Goal: Task Accomplishment & Management: Complete application form

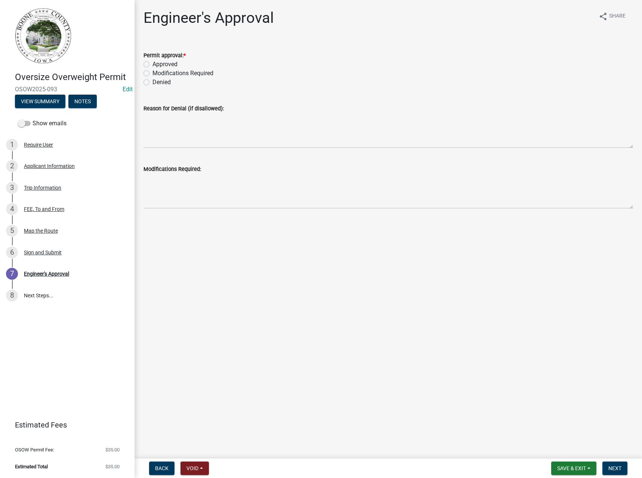
click at [162, 64] on label "Approved" at bounding box center [165, 64] width 25 height 9
click at [157, 64] on input "Approved" at bounding box center [155, 62] width 5 height 5
radio input "true"
click at [615, 468] on span "Next" at bounding box center [615, 468] width 13 height 6
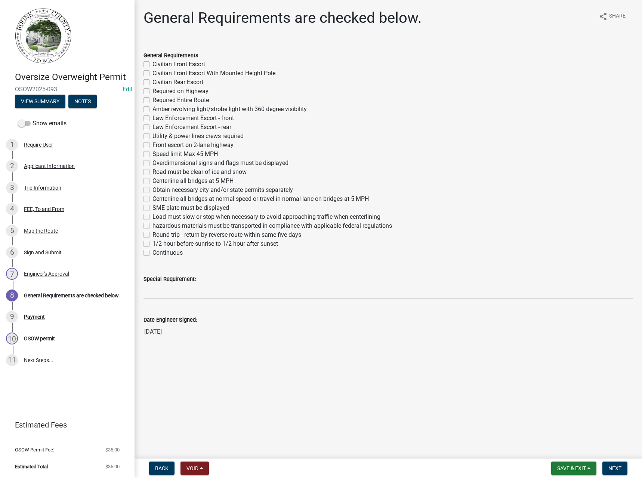
click at [169, 92] on label "Required on Highway" at bounding box center [181, 91] width 56 height 9
click at [157, 92] on input "Required on Highway" at bounding box center [155, 89] width 5 height 5
checkbox input "true"
checkbox input "false"
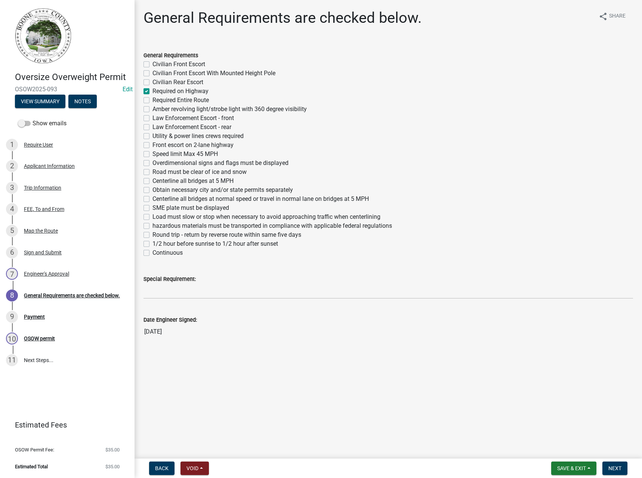
checkbox input "false"
checkbox input "true"
checkbox input "false"
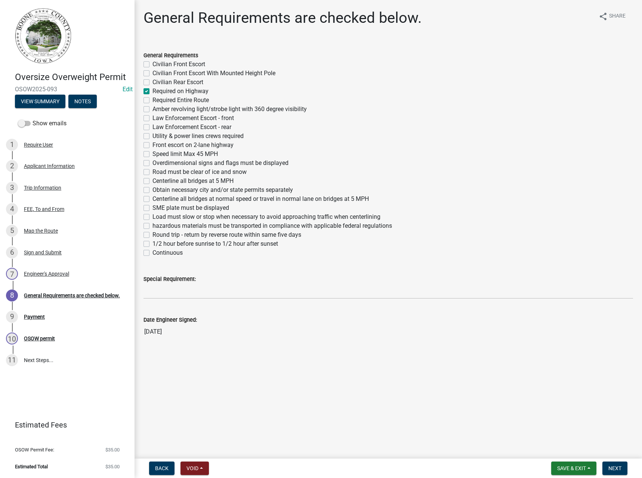
checkbox input "false"
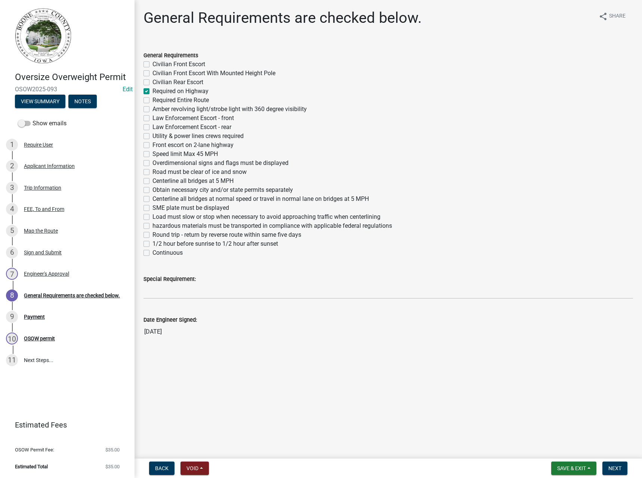
checkbox input "false"
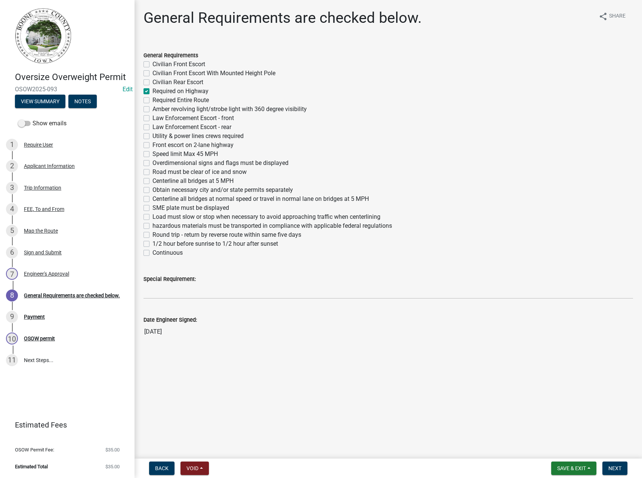
checkbox input "false"
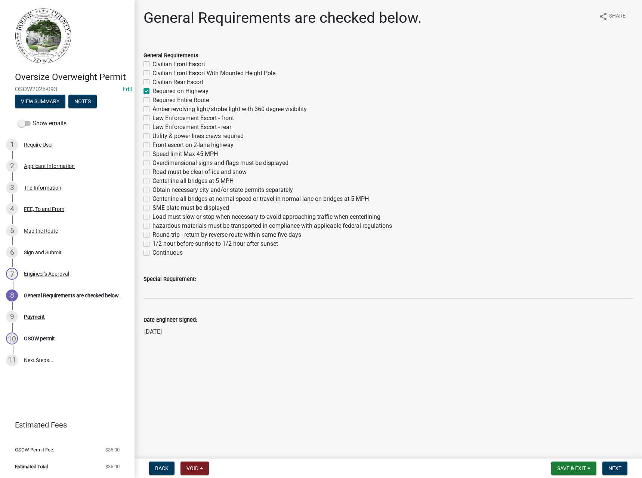
click at [166, 92] on label "Required on Highway" at bounding box center [181, 91] width 56 height 9
click at [157, 92] on input "Required on Highway" at bounding box center [155, 89] width 5 height 5
checkbox input "false"
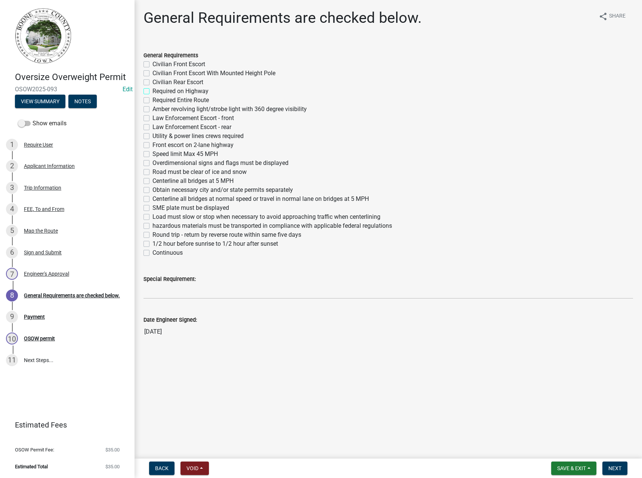
checkbox input "false"
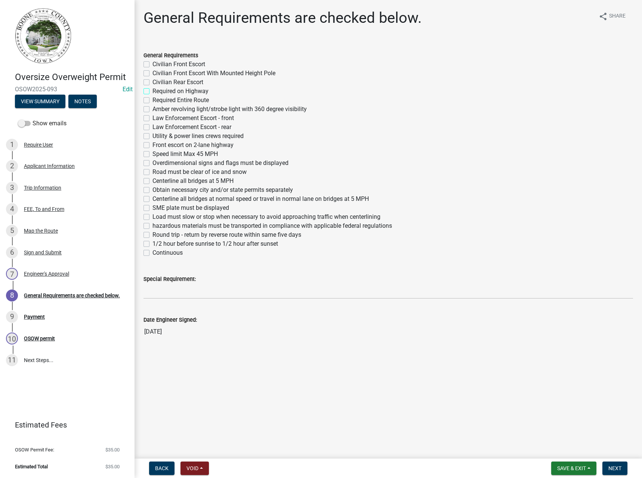
checkbox input "false"
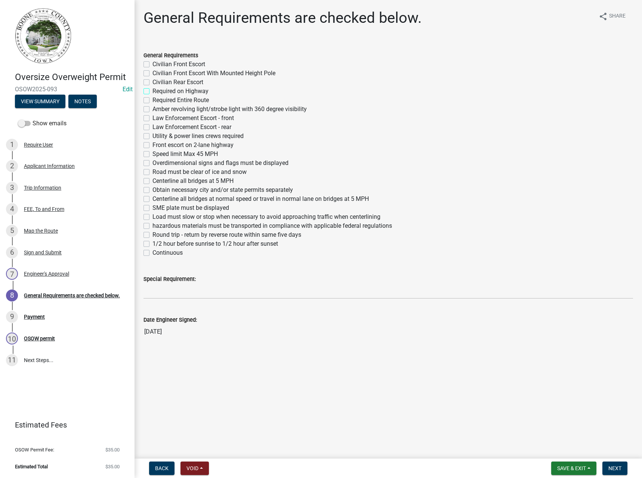
checkbox input "false"
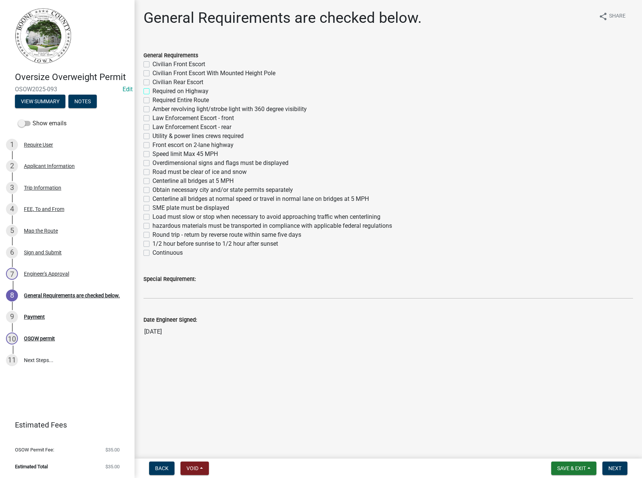
checkbox input "false"
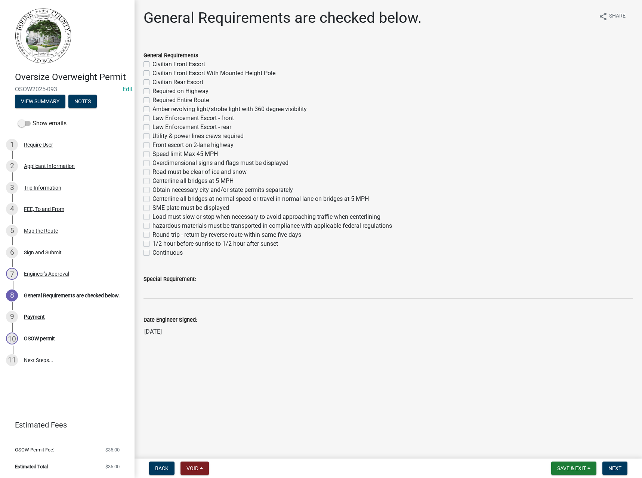
click at [164, 101] on label "Required Entire Route" at bounding box center [181, 100] width 56 height 9
click at [157, 101] on input "Required Entire Route" at bounding box center [155, 98] width 5 height 5
checkbox input "true"
checkbox input "false"
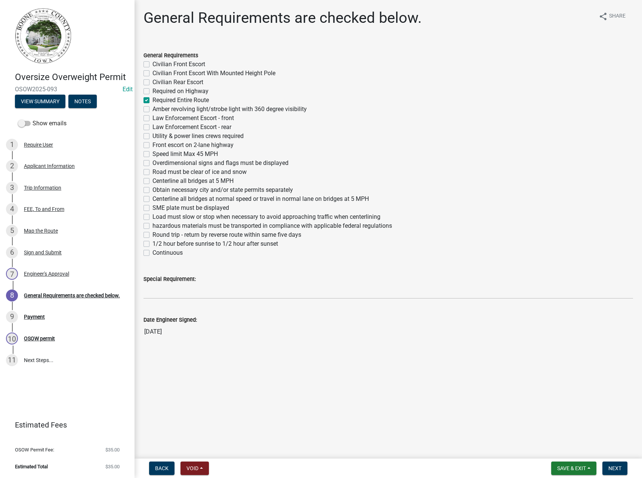
checkbox input "false"
checkbox input "true"
checkbox input "false"
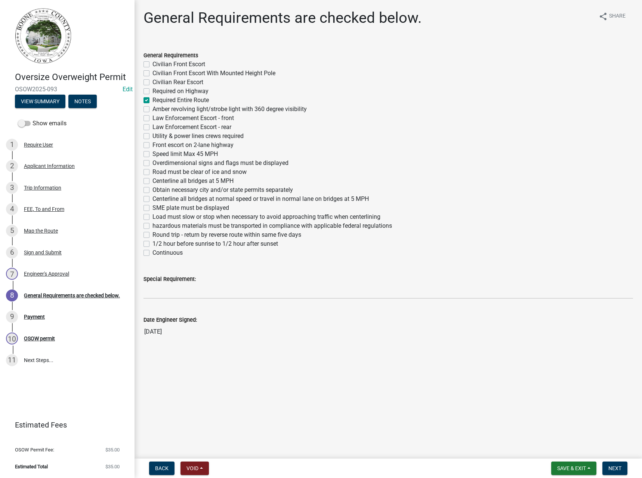
checkbox input "false"
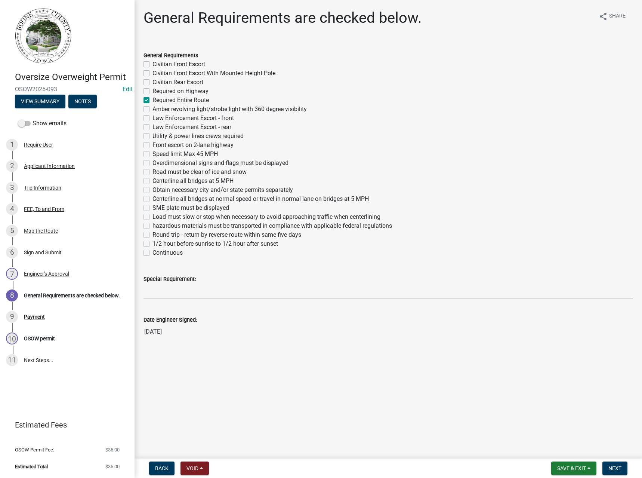
checkbox input "false"
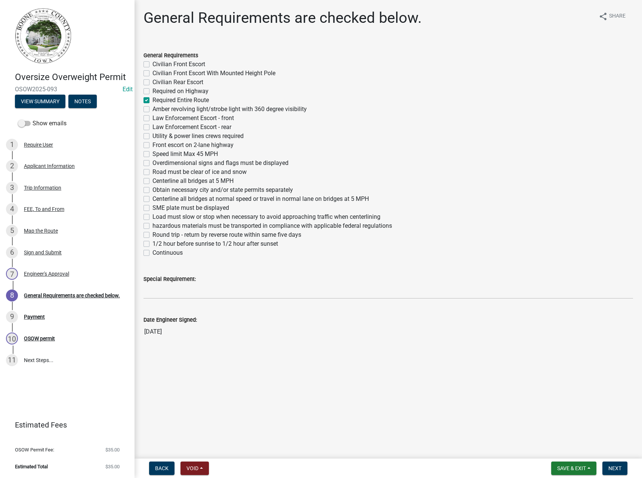
checkbox input "false"
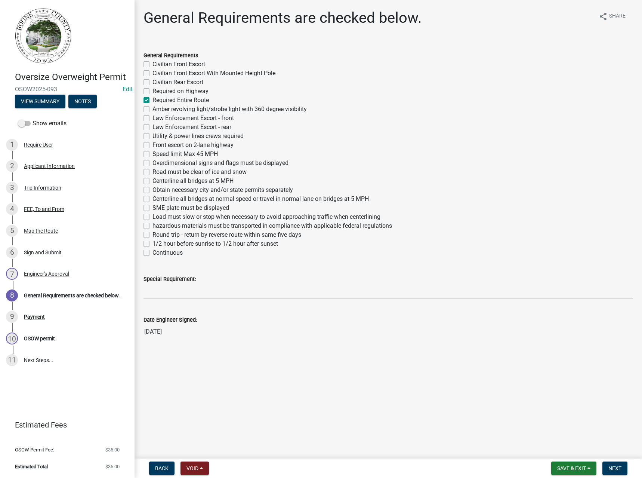
click at [167, 164] on label "Overdimensional signs and flags must be displayed" at bounding box center [221, 162] width 136 height 9
click at [157, 163] on input "Overdimensional signs and flags must be displayed" at bounding box center [155, 160] width 5 height 5
checkbox input "true"
checkbox input "false"
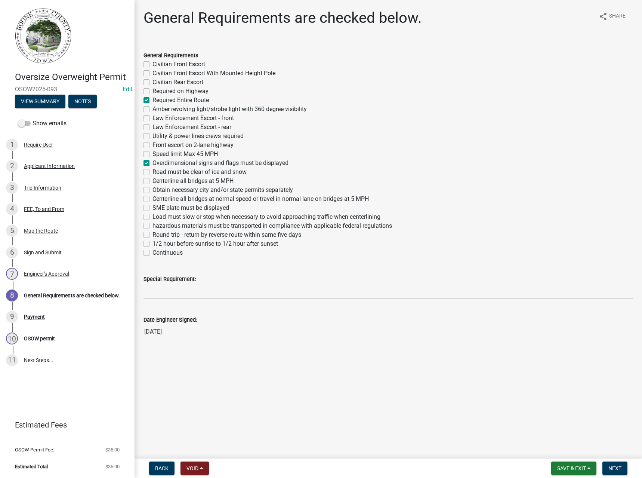
checkbox input "false"
checkbox input "true"
checkbox input "false"
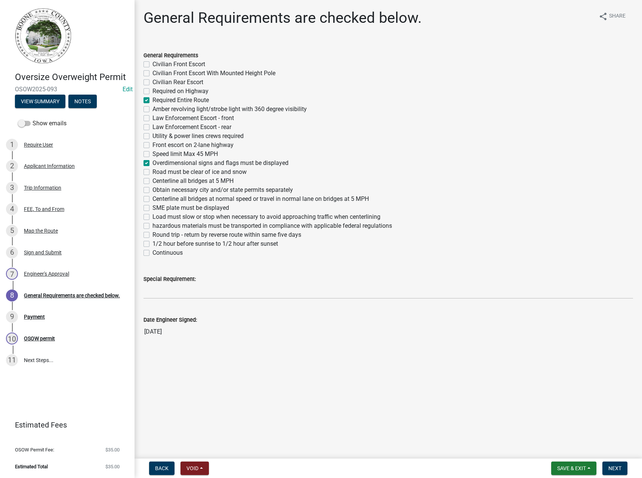
checkbox input "false"
checkbox input "true"
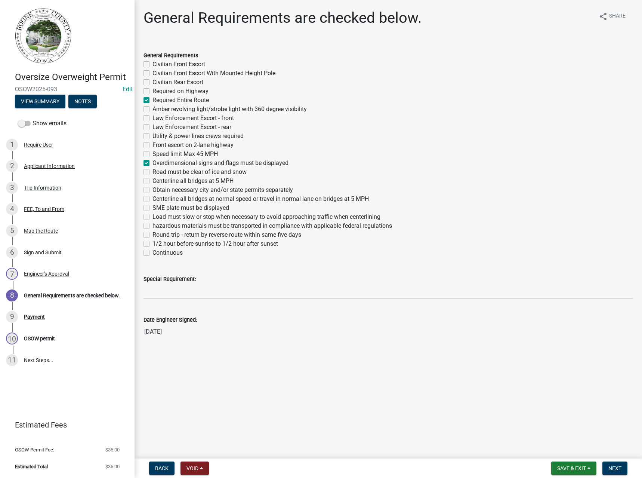
checkbox input "false"
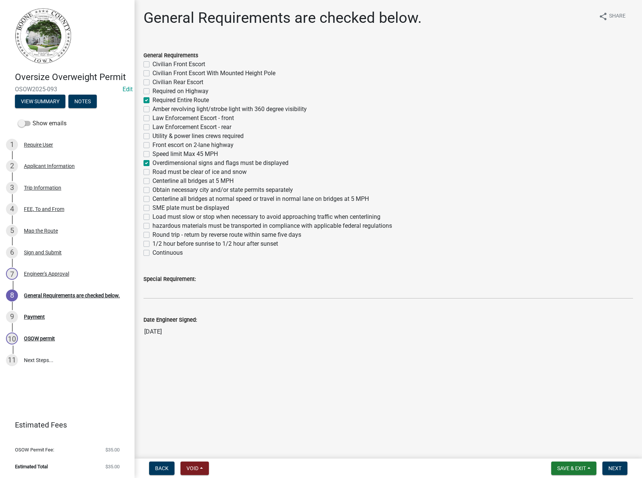
checkbox input "false"
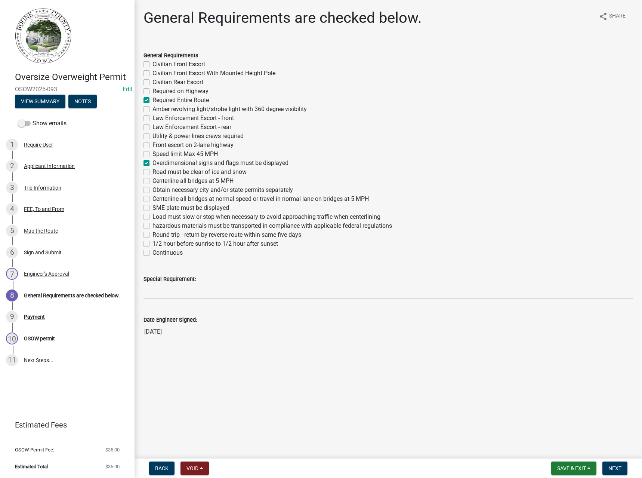
click at [181, 190] on label "Obtain necessary city and/or state permits separately" at bounding box center [223, 189] width 141 height 9
click at [157, 190] on input "Obtain necessary city and/or state permits separately" at bounding box center [155, 187] width 5 height 5
checkbox input "true"
checkbox input "false"
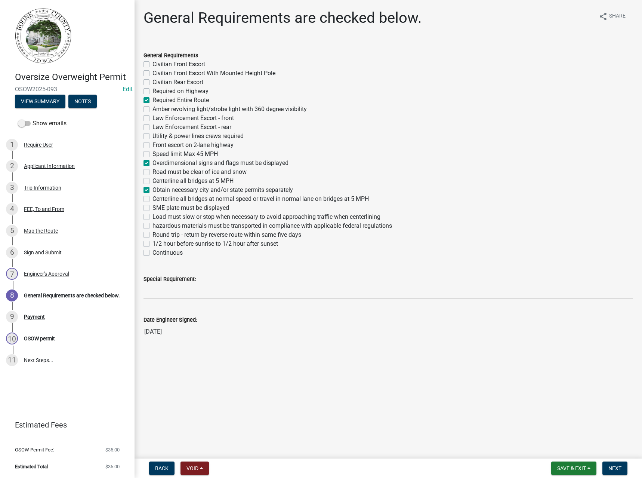
checkbox input "false"
checkbox input "true"
checkbox input "false"
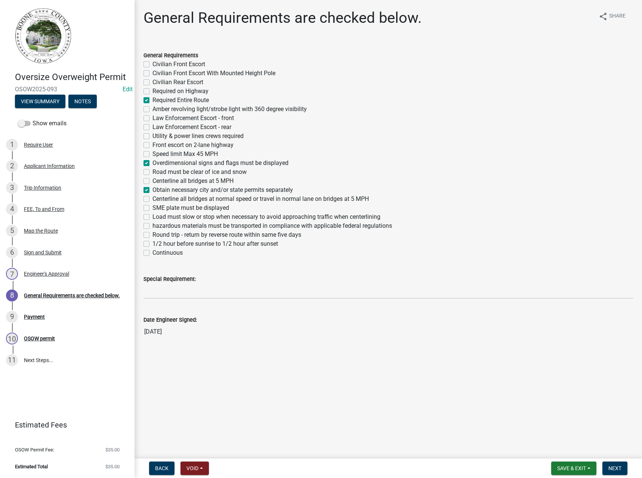
checkbox input "false"
checkbox input "true"
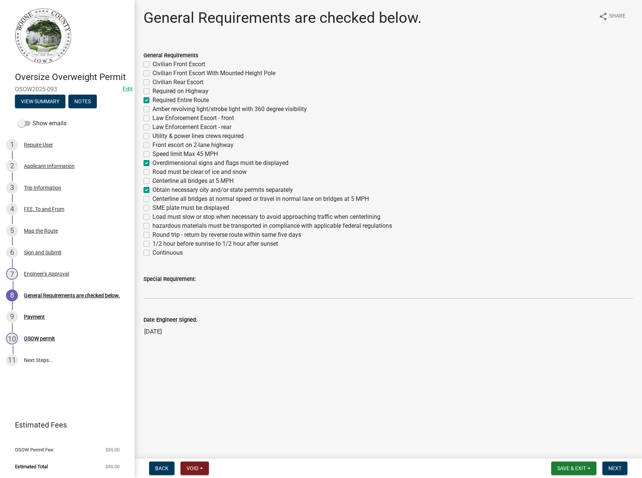
checkbox input "false"
checkbox input "true"
checkbox input "false"
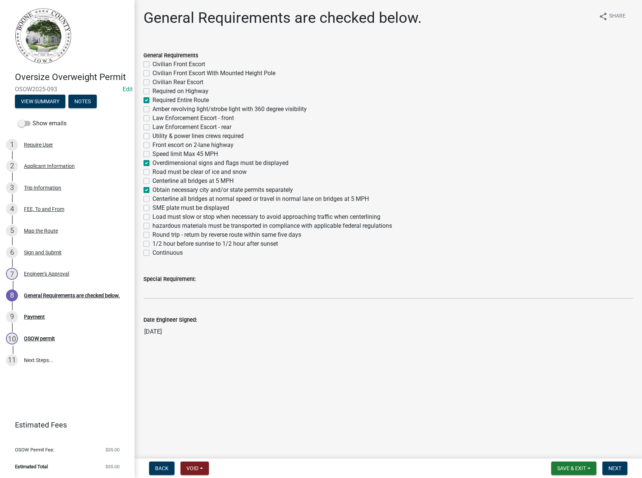
checkbox input "false"
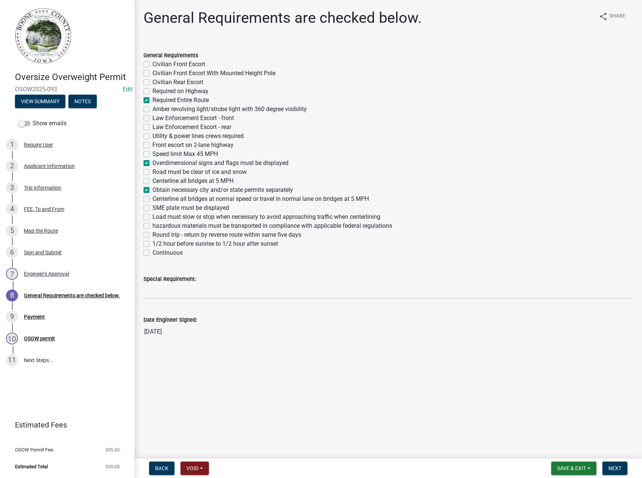
click at [175, 199] on label "Centerline all bridges at normal speed or travel in normal lane on bridges at 5…" at bounding box center [261, 198] width 216 height 9
click at [157, 199] on input "Centerline all bridges at normal speed or travel in normal lane on bridges at 5…" at bounding box center [155, 196] width 5 height 5
checkbox input "true"
checkbox input "false"
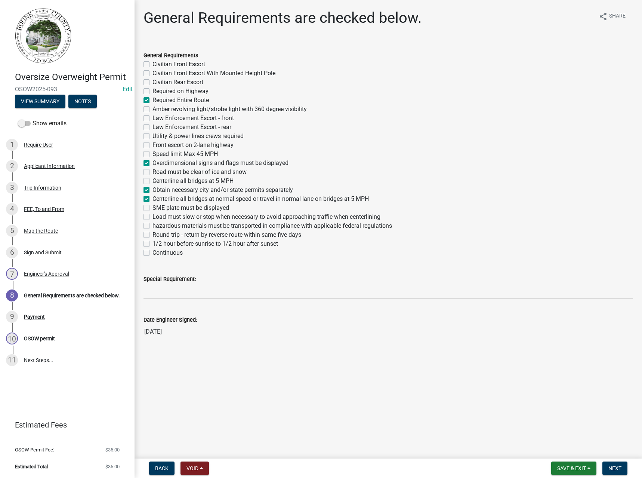
checkbox input "false"
checkbox input "true"
checkbox input "false"
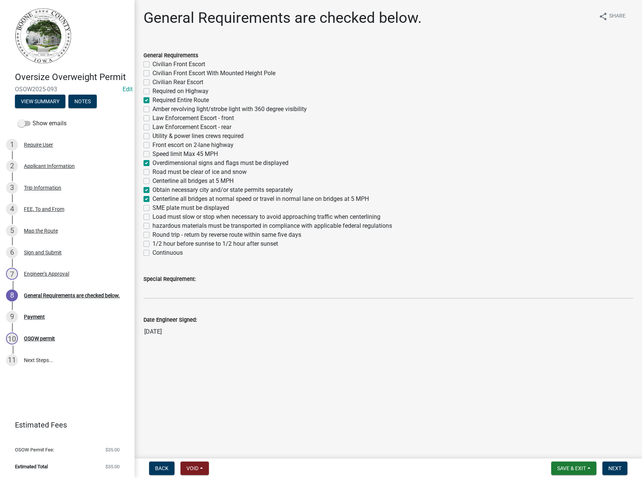
checkbox input "false"
checkbox input "true"
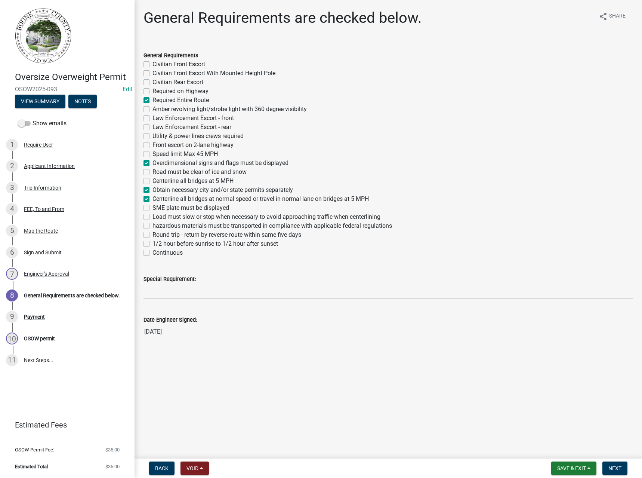
checkbox input "false"
checkbox input "true"
checkbox input "false"
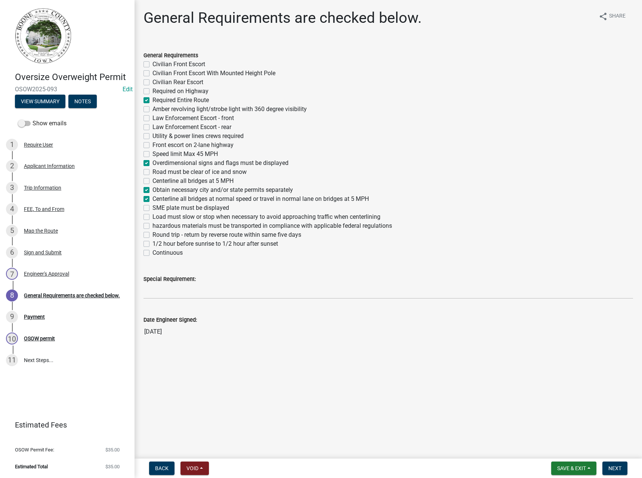
checkbox input "false"
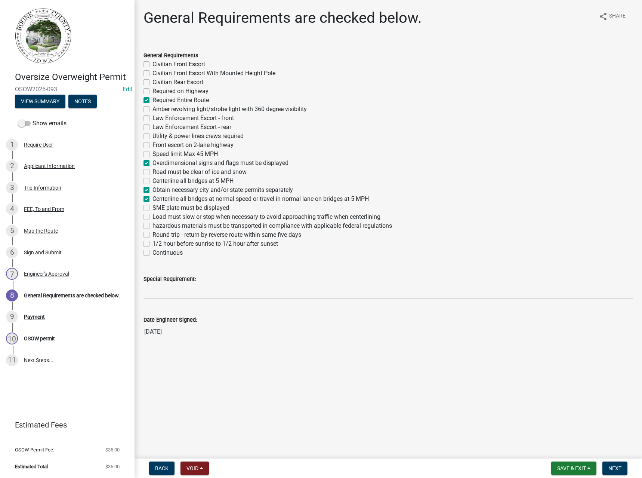
click at [187, 244] on label "1/2 hour before sunrise to 1/2 hour after sunset" at bounding box center [216, 243] width 126 height 9
click at [157, 244] on input "1/2 hour before sunrise to 1/2 hour after sunset" at bounding box center [155, 241] width 5 height 5
checkbox input "true"
checkbox input "false"
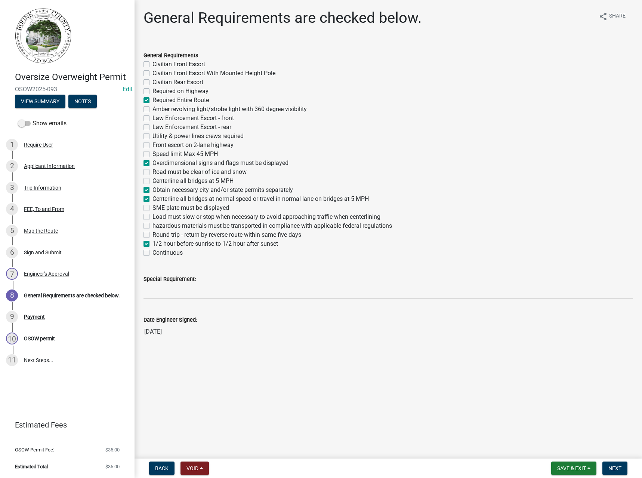
checkbox input "false"
checkbox input "true"
checkbox input "false"
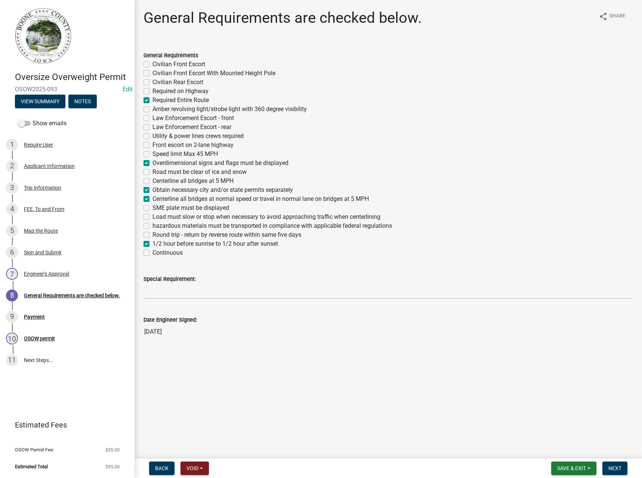
checkbox input "false"
checkbox input "true"
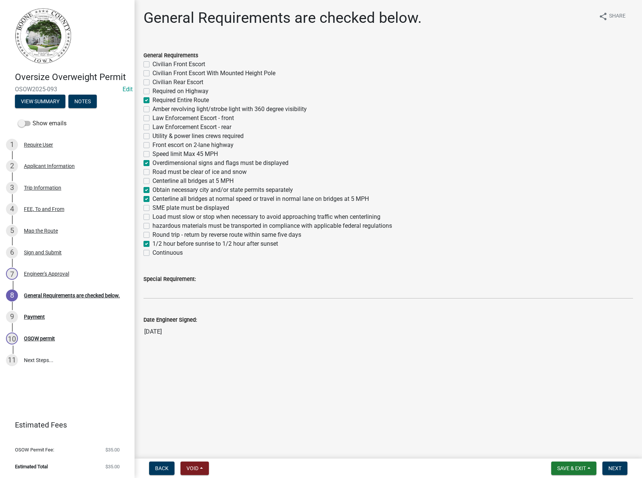
checkbox input "false"
checkbox input "true"
checkbox input "false"
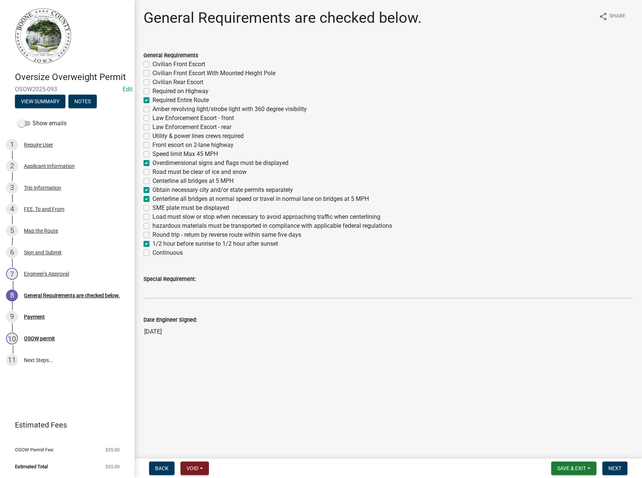
checkbox input "false"
checkbox input "true"
checkbox input "false"
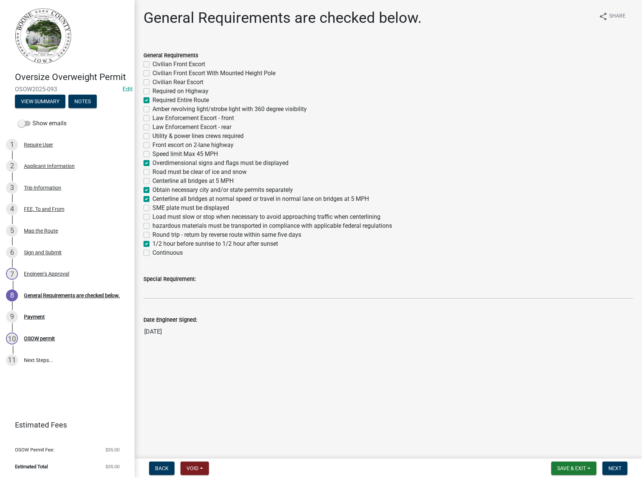
click at [167, 215] on label "Load must slow or stop when necessary to avoid approaching traffic when centerl…" at bounding box center [267, 216] width 228 height 9
click at [157, 215] on input "Load must slow or stop when necessary to avoid approaching traffic when centerl…" at bounding box center [155, 214] width 5 height 5
checkbox input "true"
checkbox input "false"
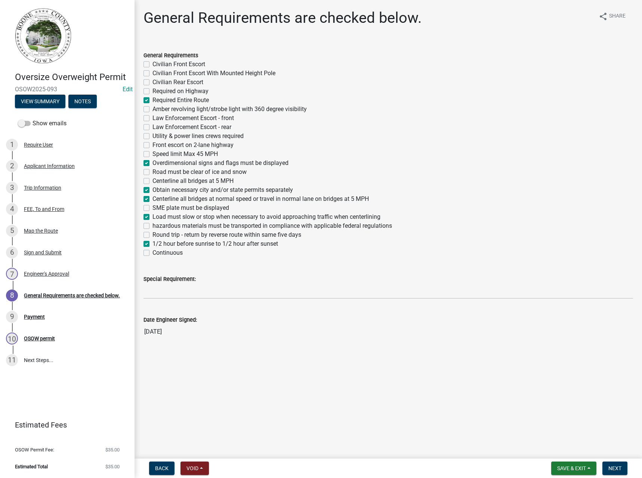
checkbox input "false"
checkbox input "true"
checkbox input "false"
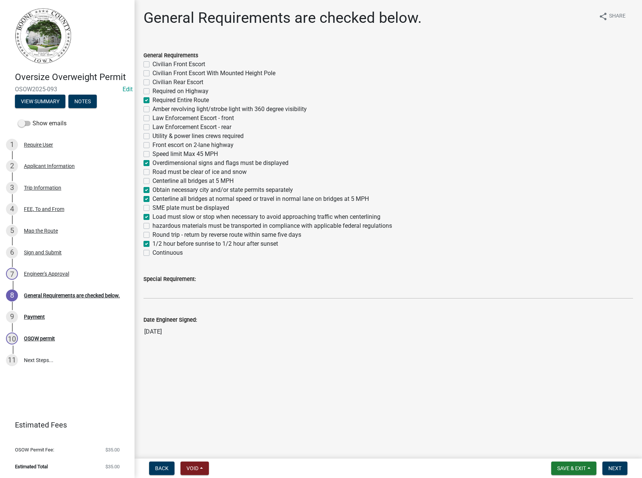
checkbox input "false"
checkbox input "true"
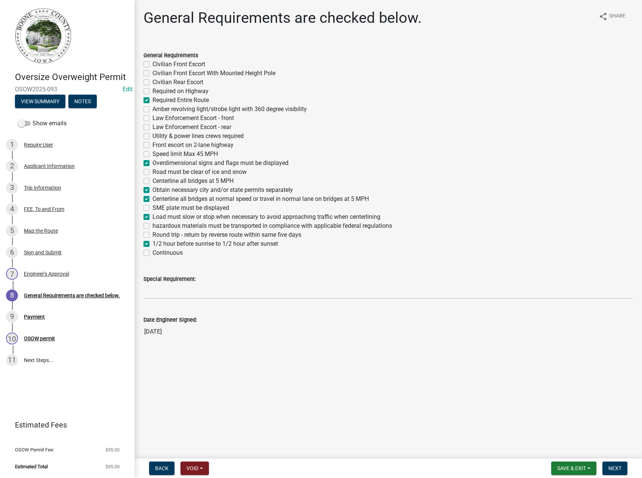
checkbox input "false"
checkbox input "true"
checkbox input "false"
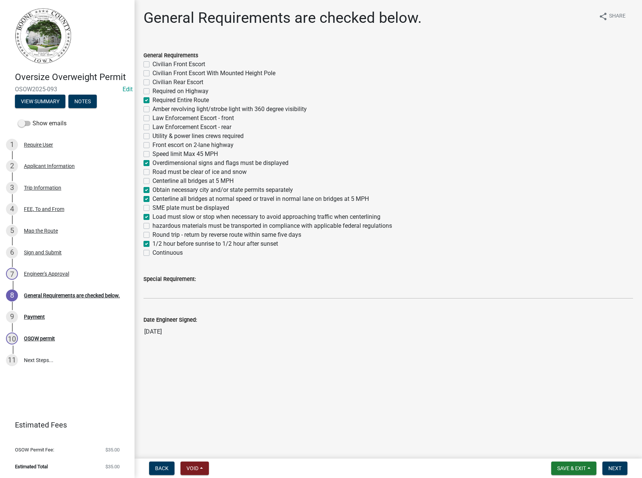
checkbox input "true"
checkbox input "false"
checkbox input "true"
checkbox input "false"
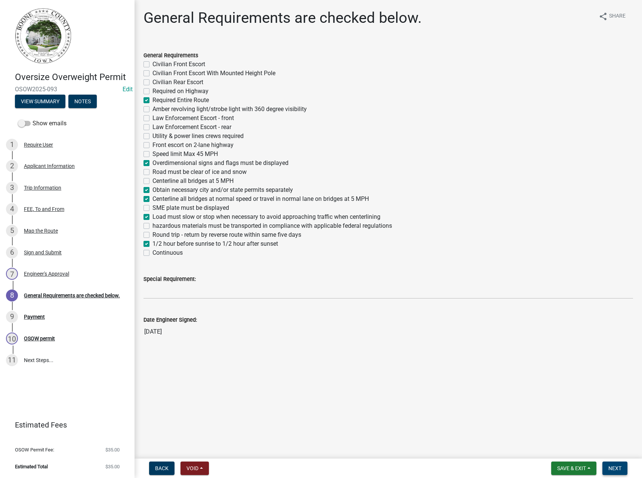
click at [609, 469] on span "Next" at bounding box center [615, 468] width 13 height 6
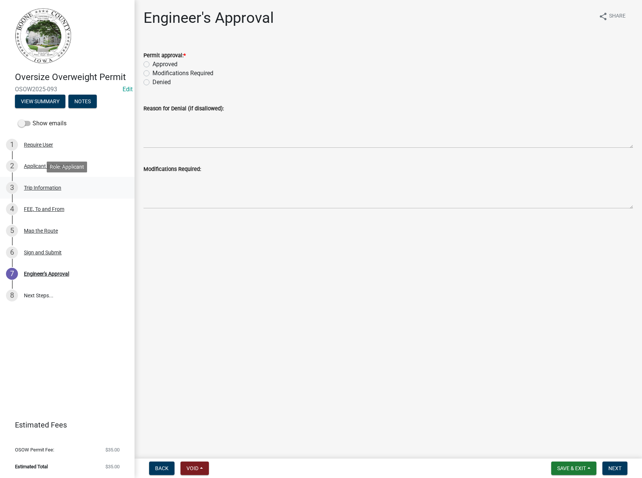
click at [31, 186] on div "Trip Information" at bounding box center [42, 187] width 37 height 5
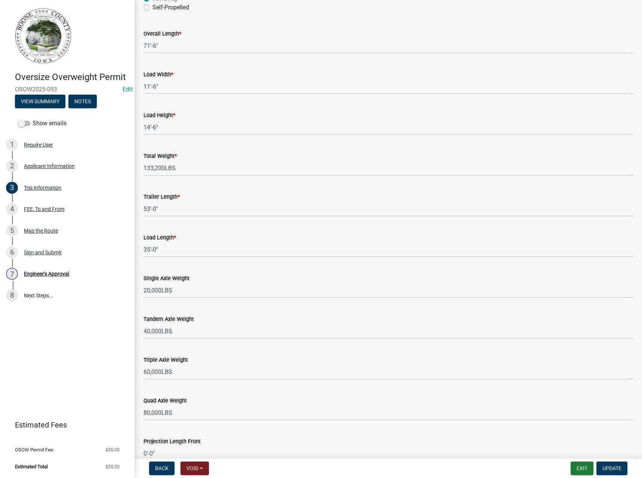
scroll to position [411, 0]
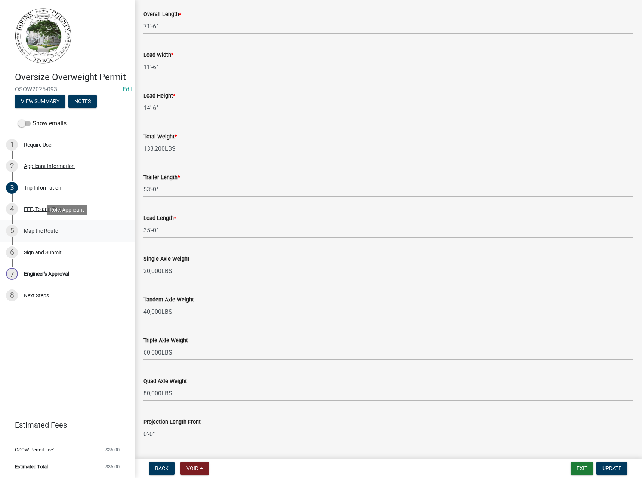
click at [45, 231] on div "Map the Route" at bounding box center [41, 230] width 34 height 5
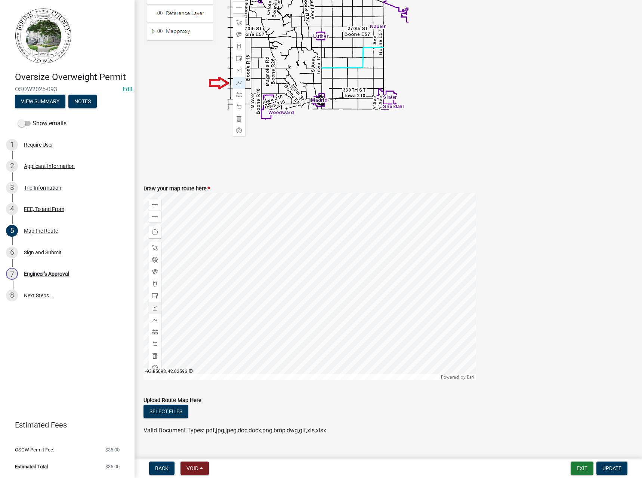
scroll to position [187, 0]
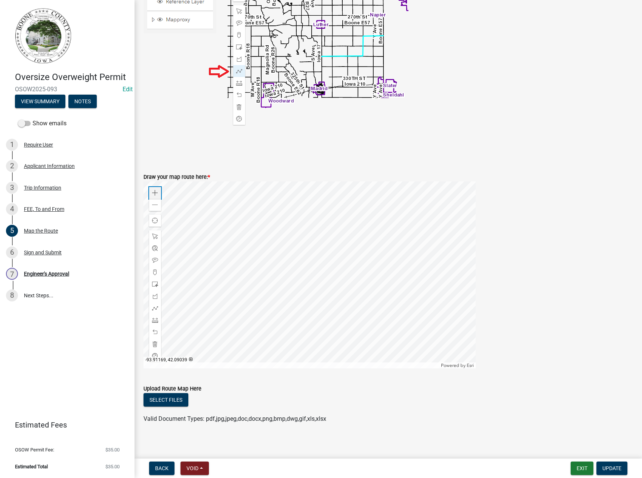
click at [154, 194] on span at bounding box center [155, 193] width 6 height 6
click at [307, 253] on div at bounding box center [310, 274] width 332 height 187
click at [49, 188] on div "Trip Information" at bounding box center [42, 187] width 37 height 5
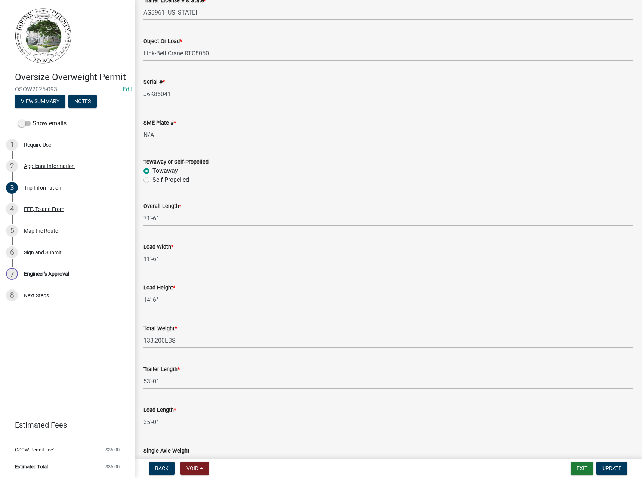
scroll to position [252, 0]
